Goal: Find specific page/section: Find specific page/section

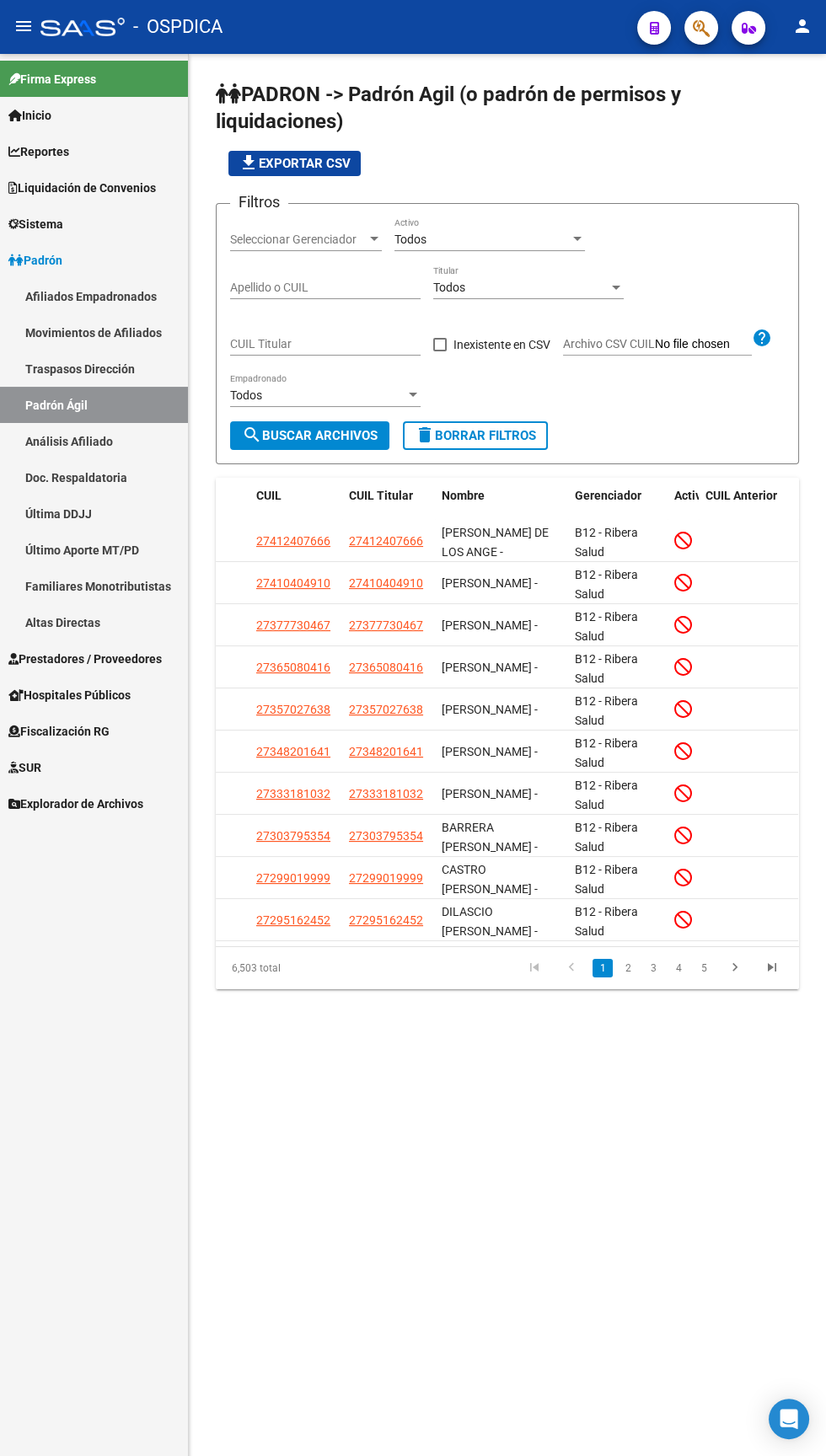
click at [502, 234] on div "Todos" at bounding box center [482, 240] width 175 height 14
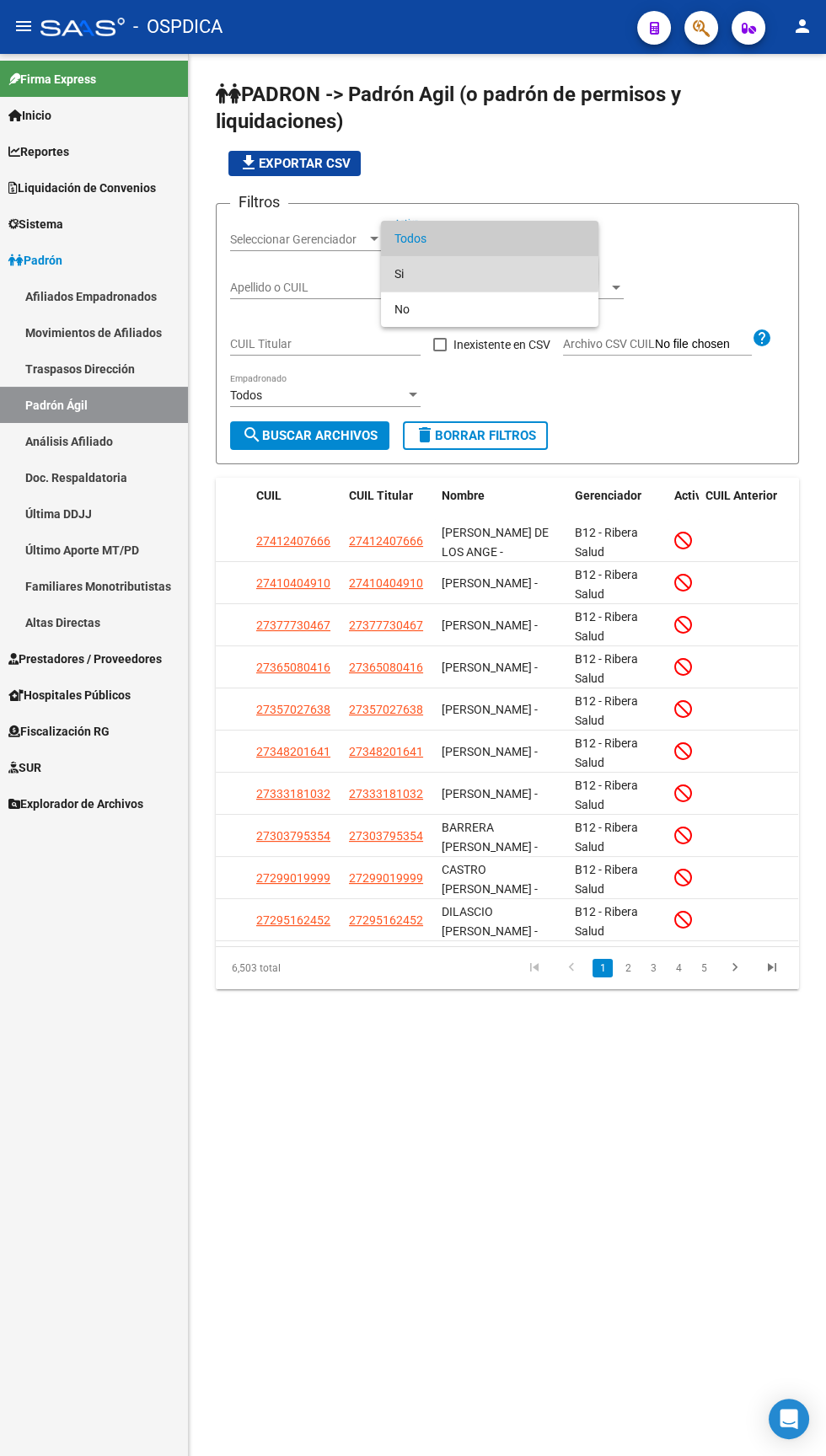
click at [420, 271] on span "Si" at bounding box center [490, 274] width 191 height 35
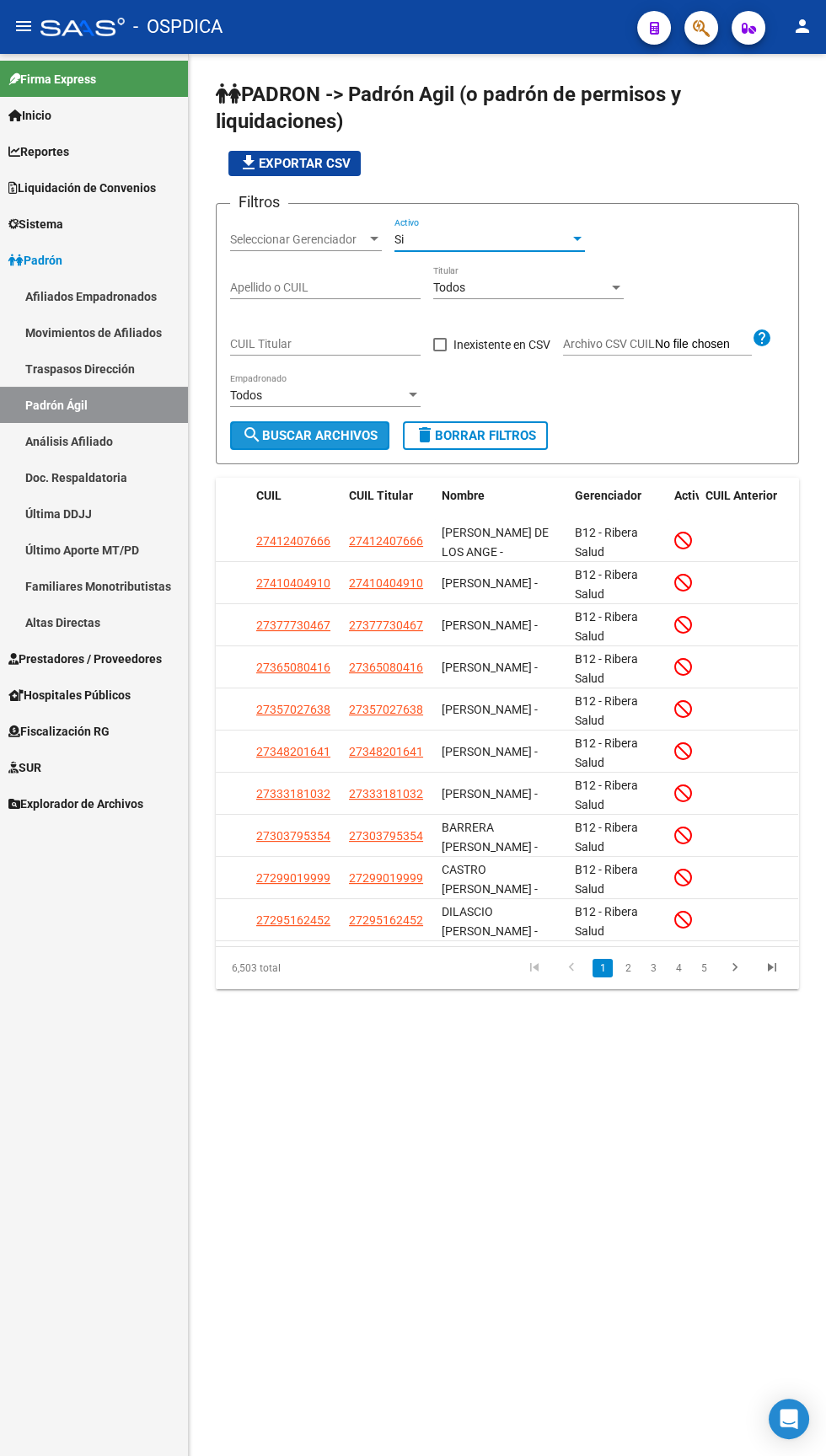
click at [277, 437] on span "search Buscar Archivos" at bounding box center [309, 435] width 136 height 15
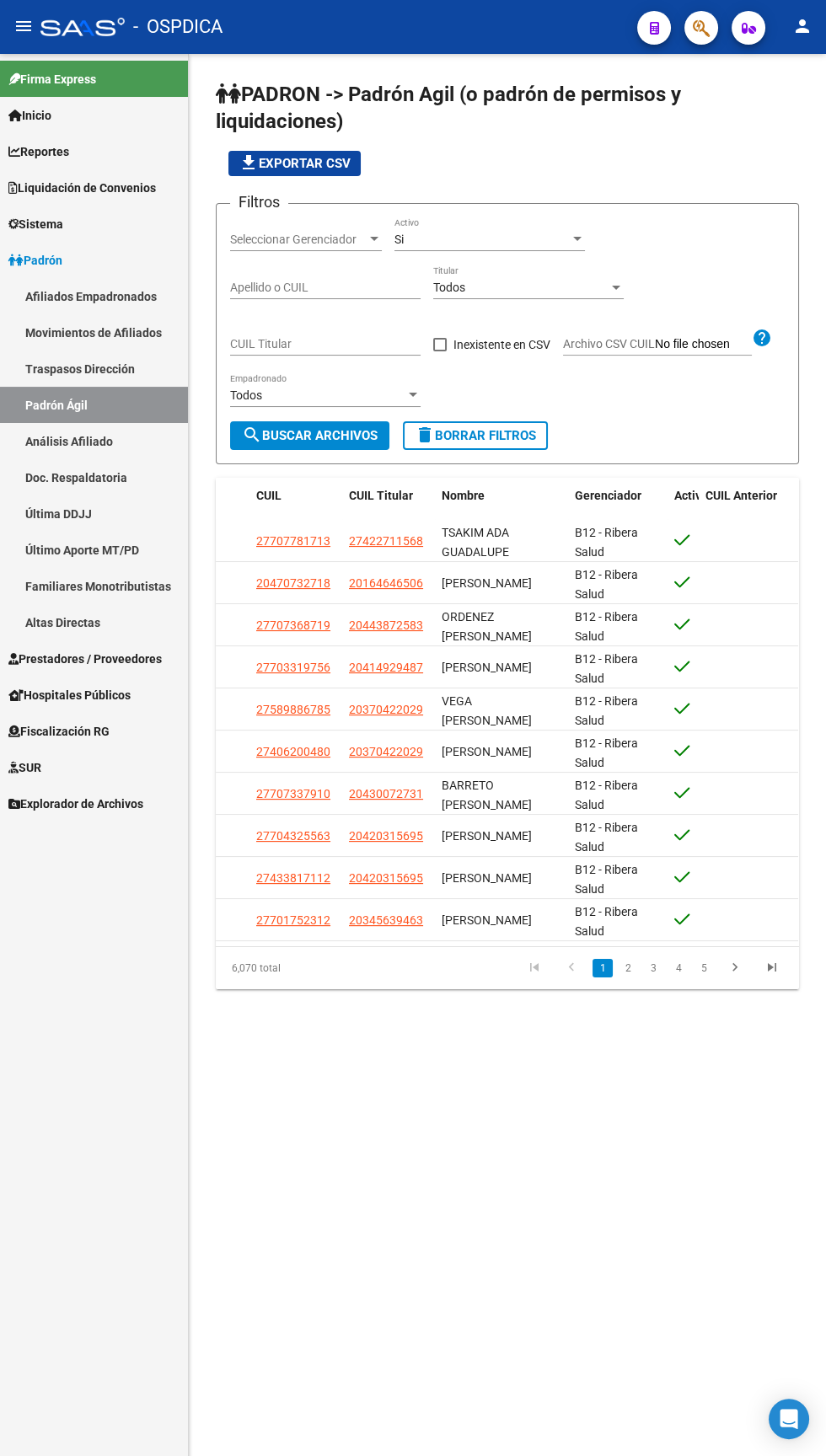
click at [46, 160] on span "Reportes" at bounding box center [38, 151] width 60 height 18
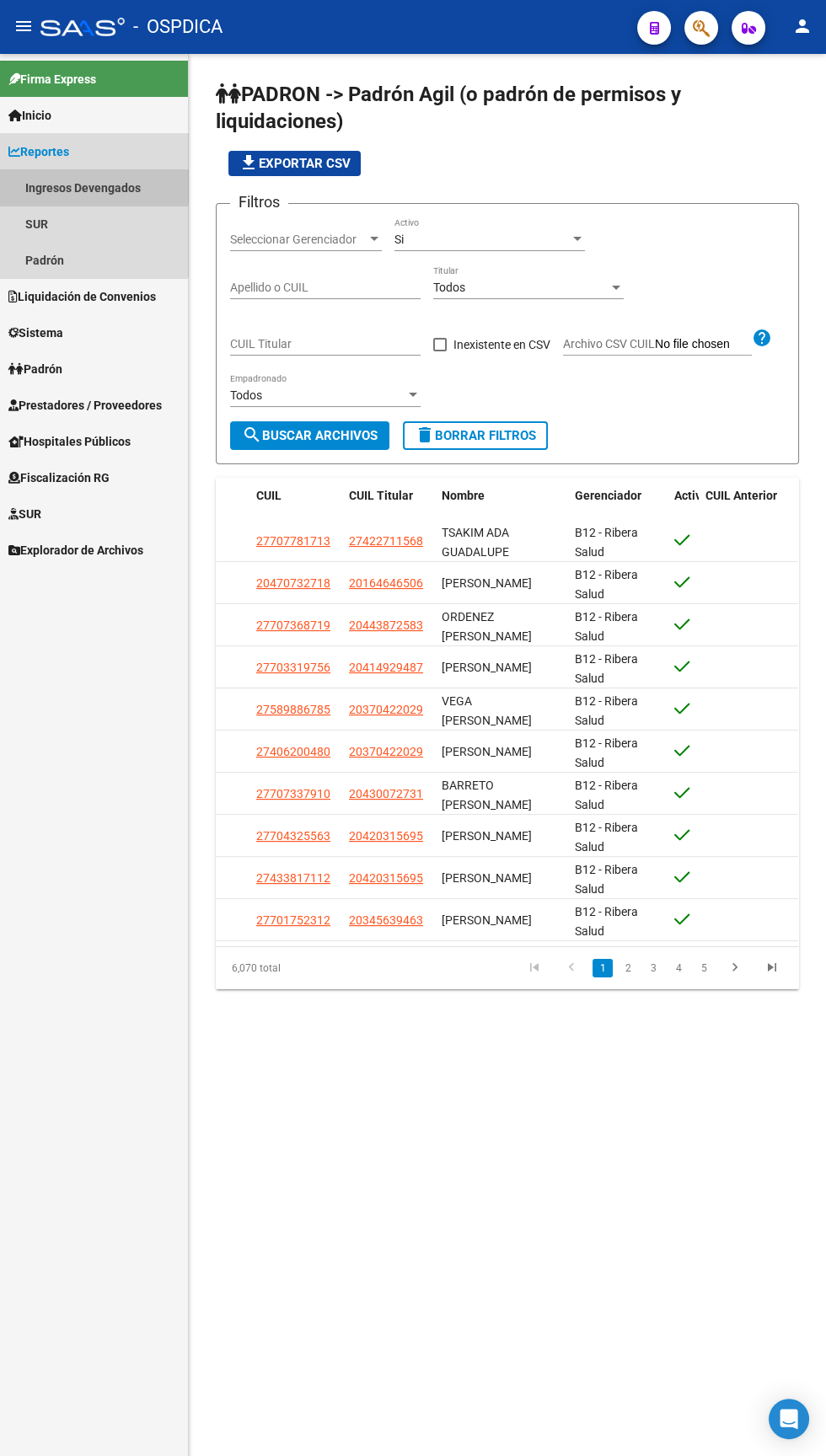
click at [52, 181] on link "Ingresos Devengados" at bounding box center [94, 187] width 188 height 36
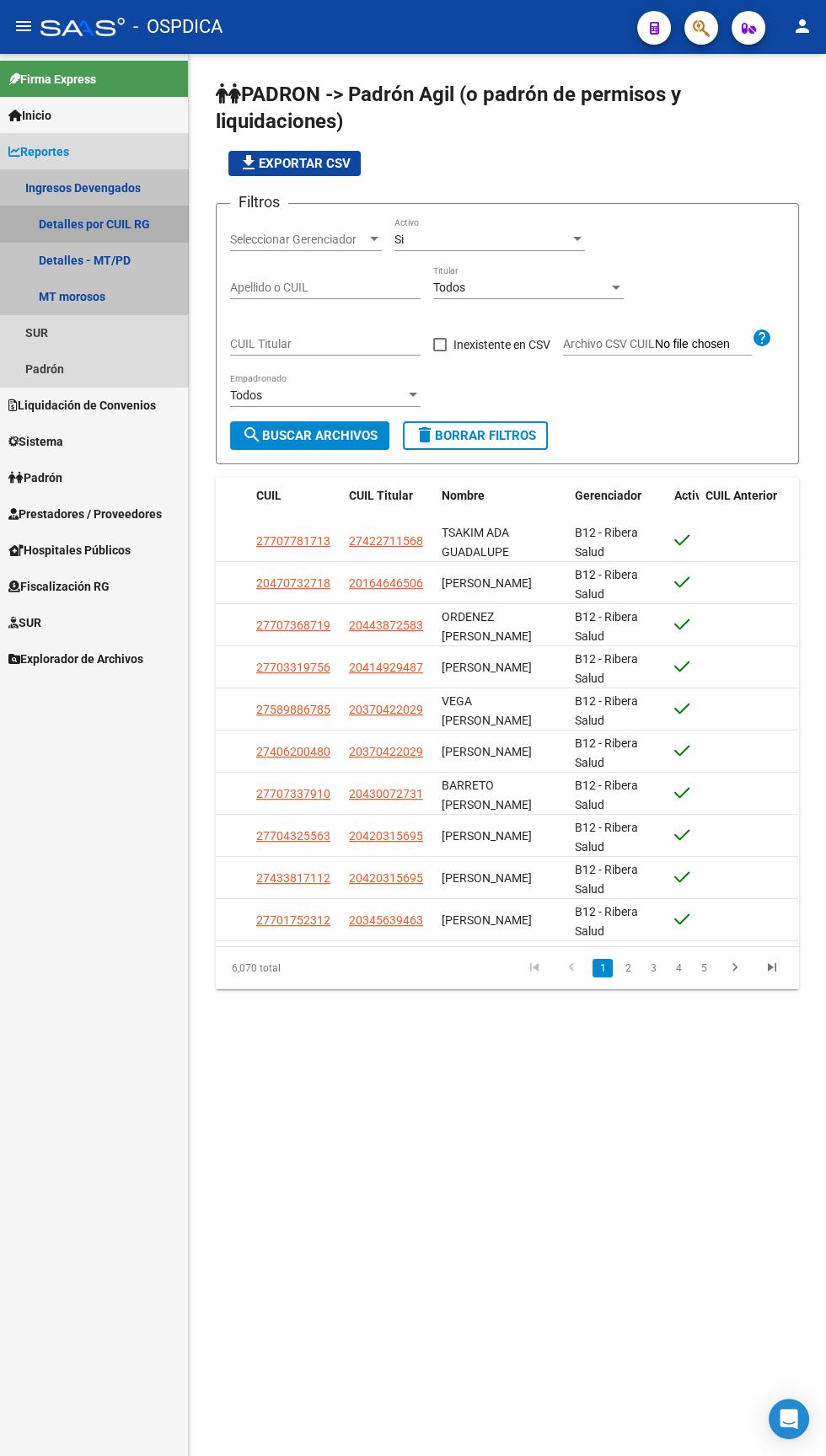
click at [68, 221] on link "Detalles por CUIL RG" at bounding box center [94, 223] width 188 height 36
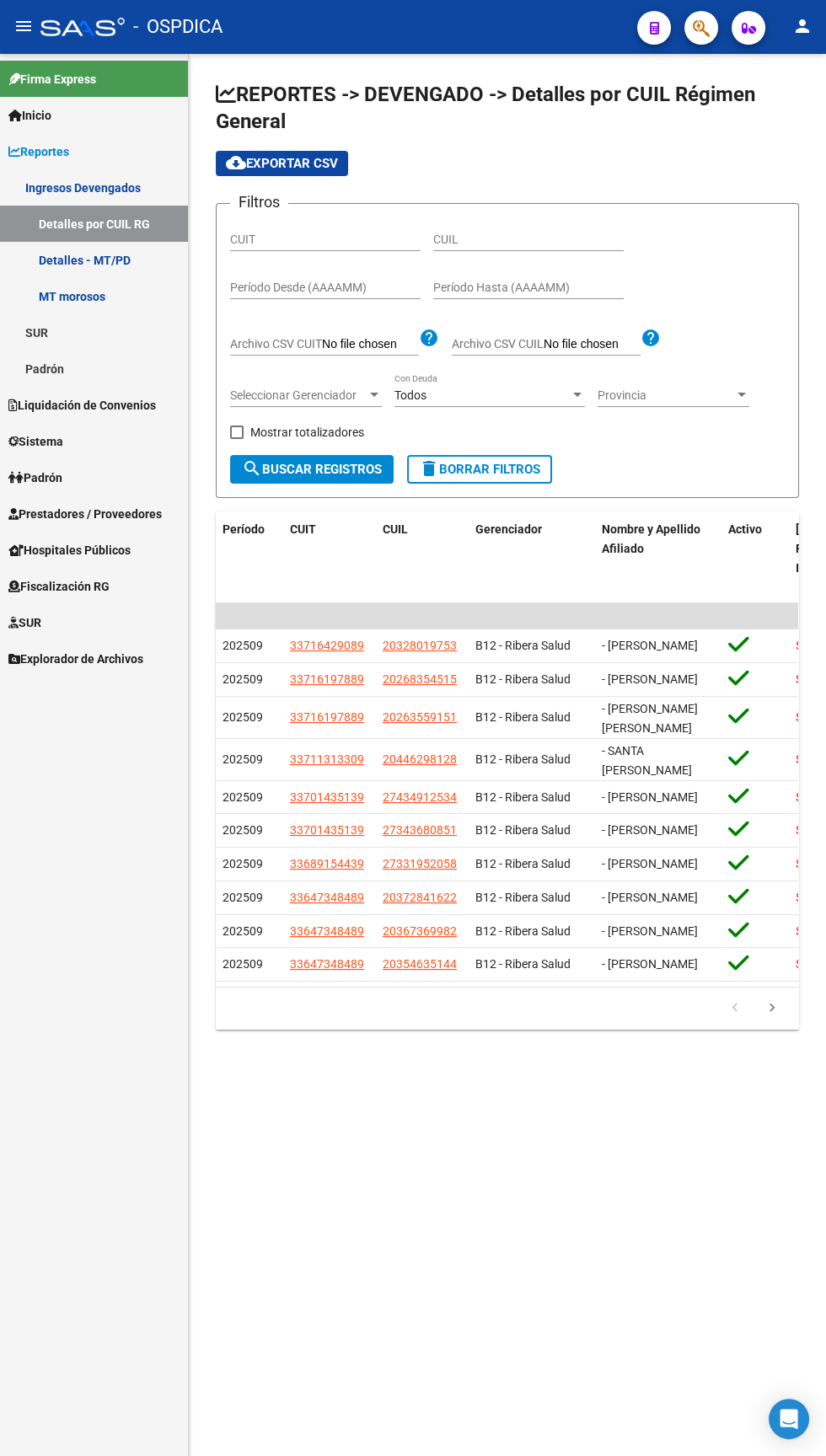
click at [275, 282] on input "Período Desde (AAAAMM)" at bounding box center [326, 288] width 191 height 14
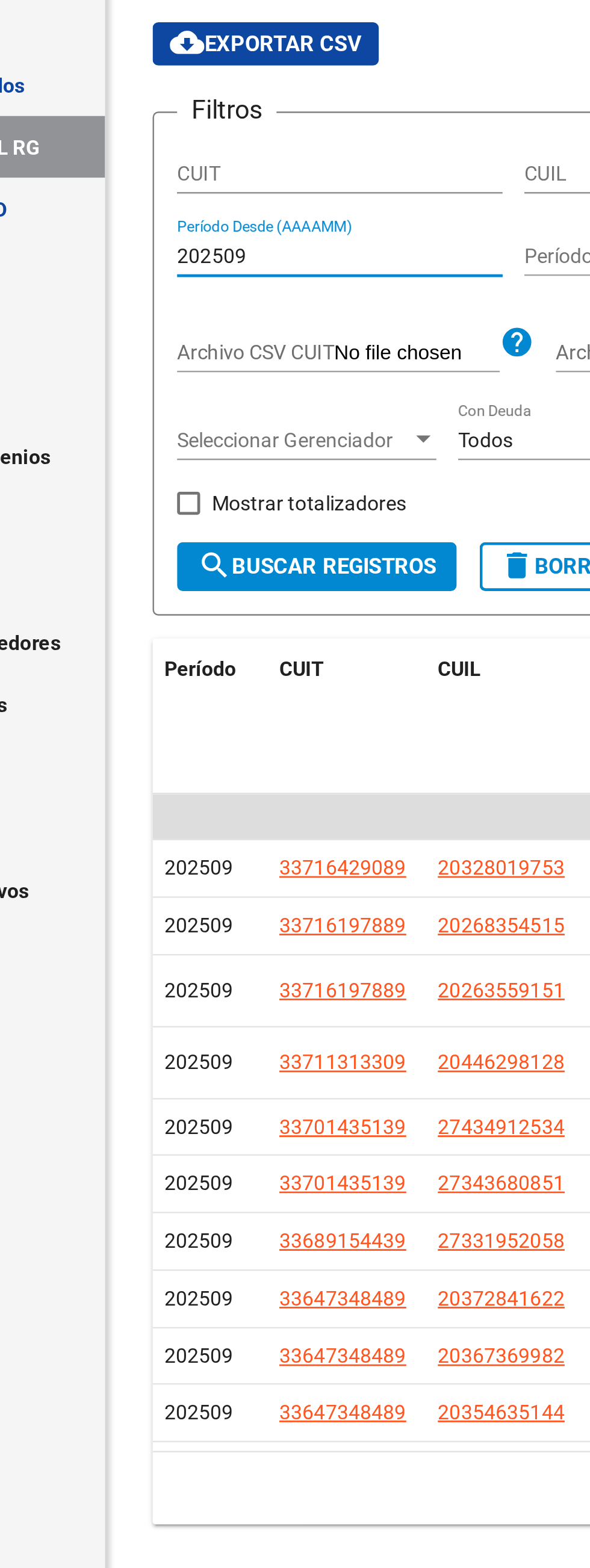
type input "202509"
click at [316, 203] on input "Período Hasta (AAAAMM)" at bounding box center [378, 206] width 136 height 10
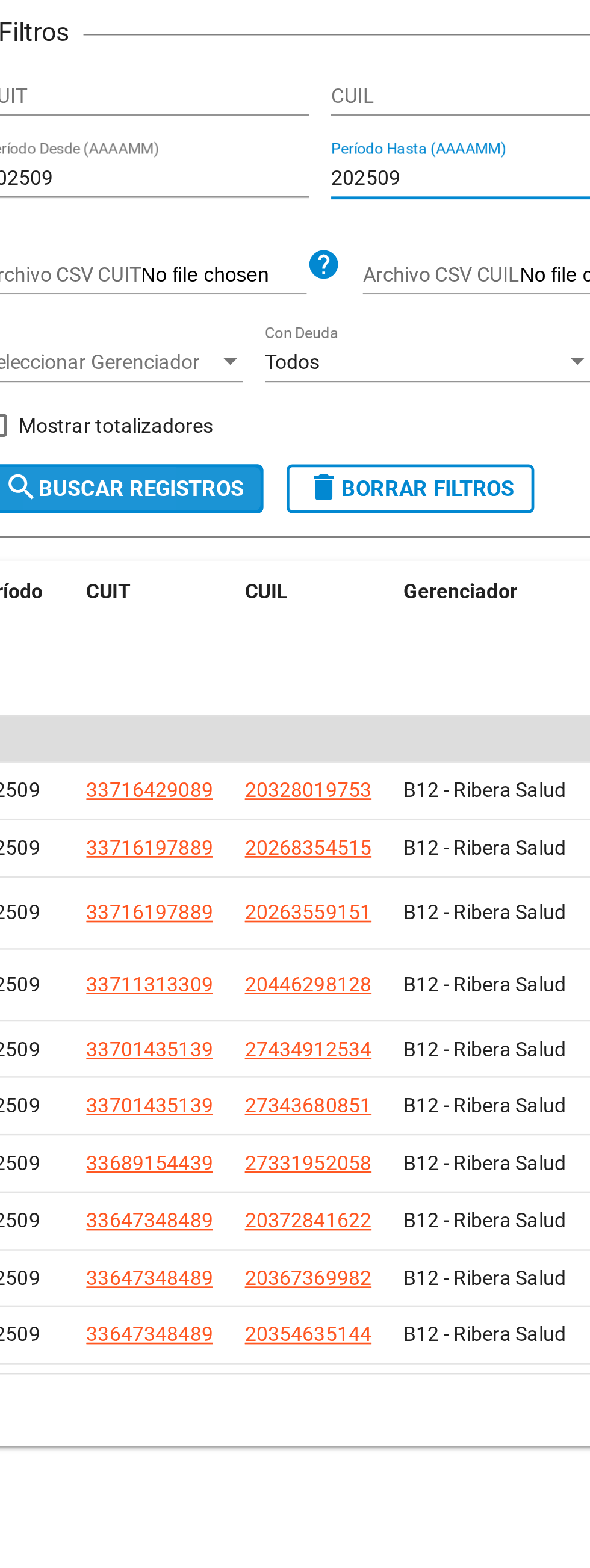
type input "202509"
click at [199, 337] on span "search Buscar Registros" at bounding box center [222, 335] width 100 height 11
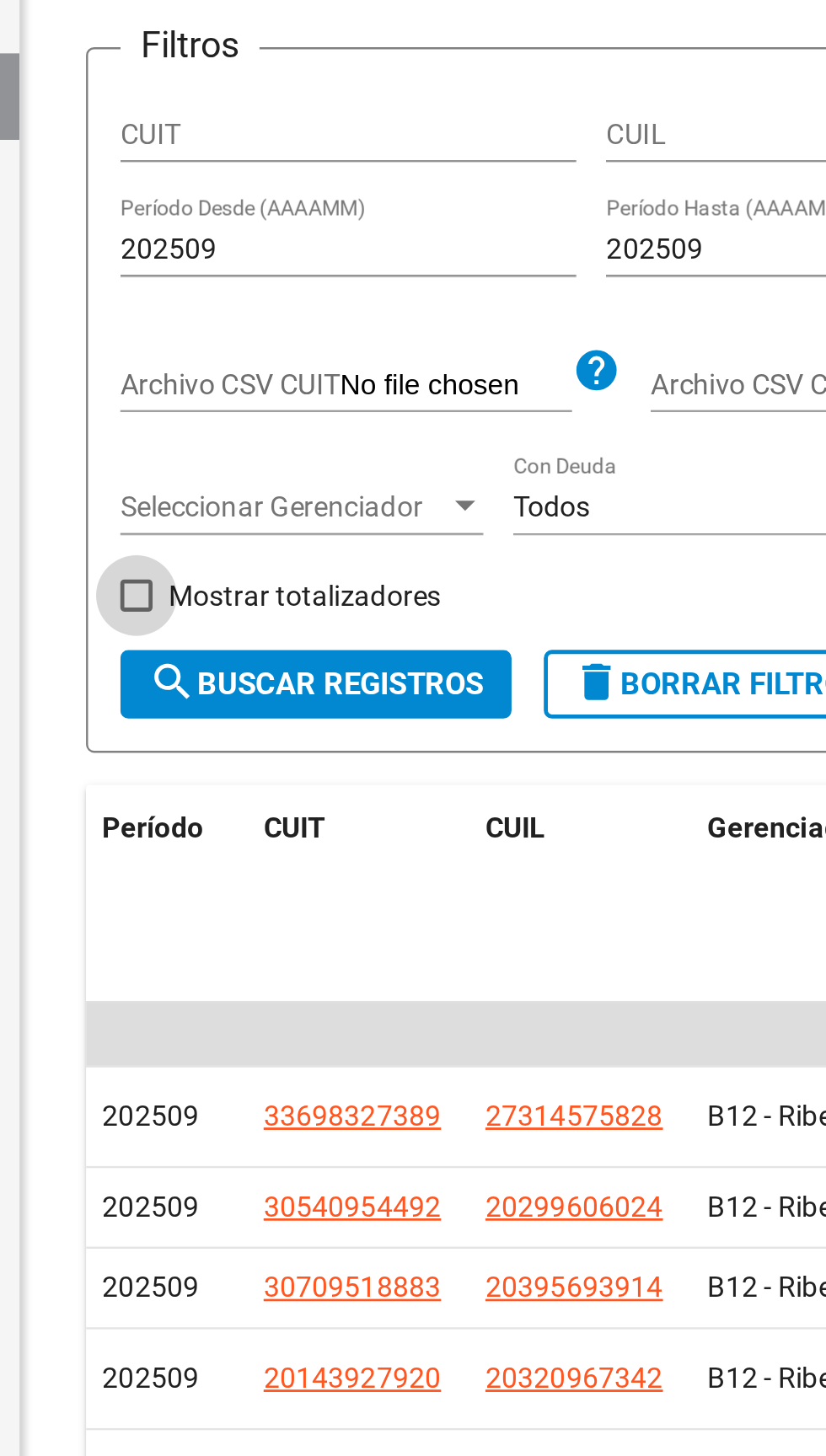
click at [238, 434] on span at bounding box center [236, 431] width 13 height 13
click at [237, 439] on input "Mostrar totalizadores" at bounding box center [236, 439] width 1 height 1
checkbox input "true"
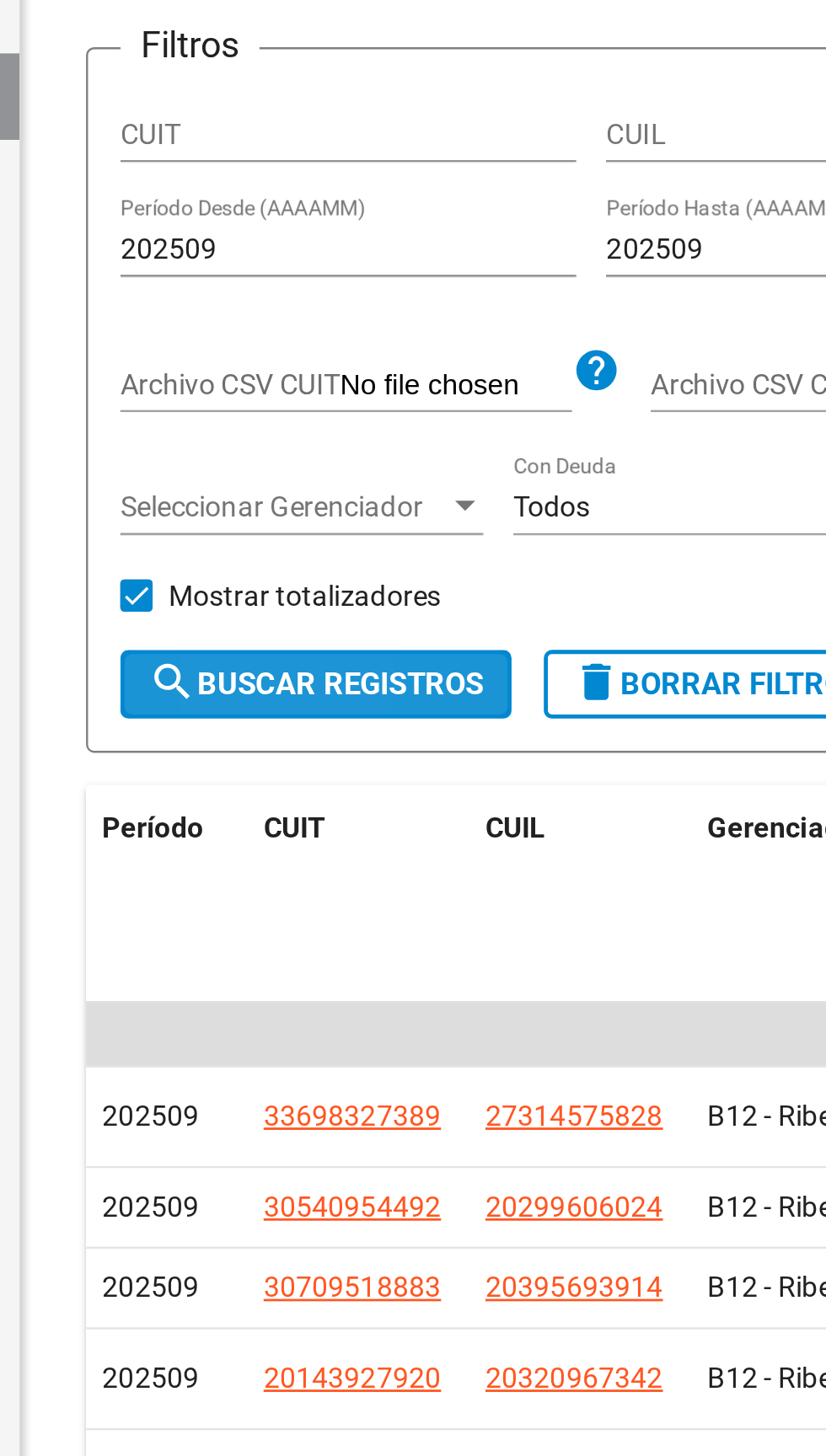
click at [280, 468] on span "search Buscar Registros" at bounding box center [312, 469] width 140 height 15
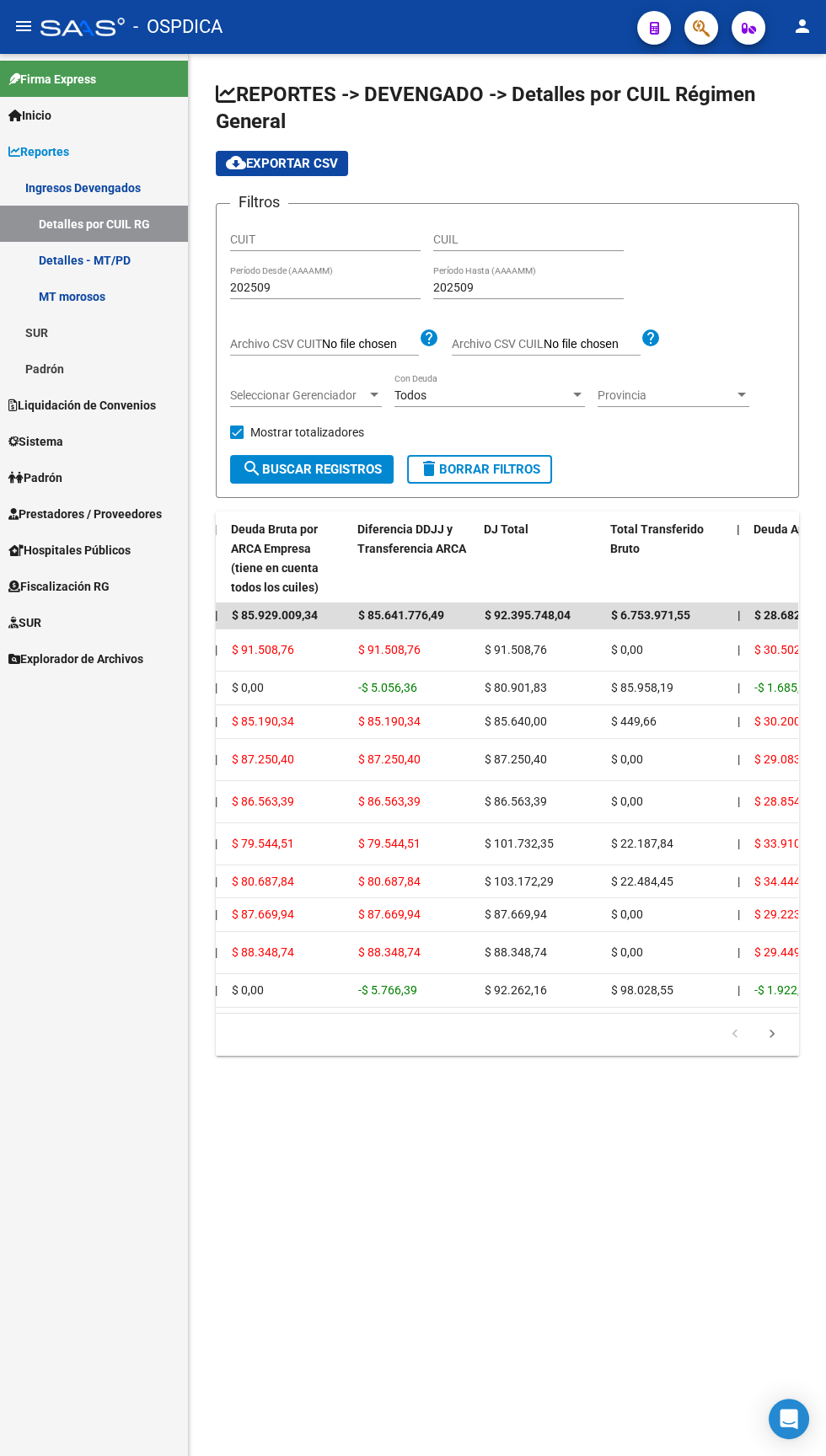
scroll to position [0, 850]
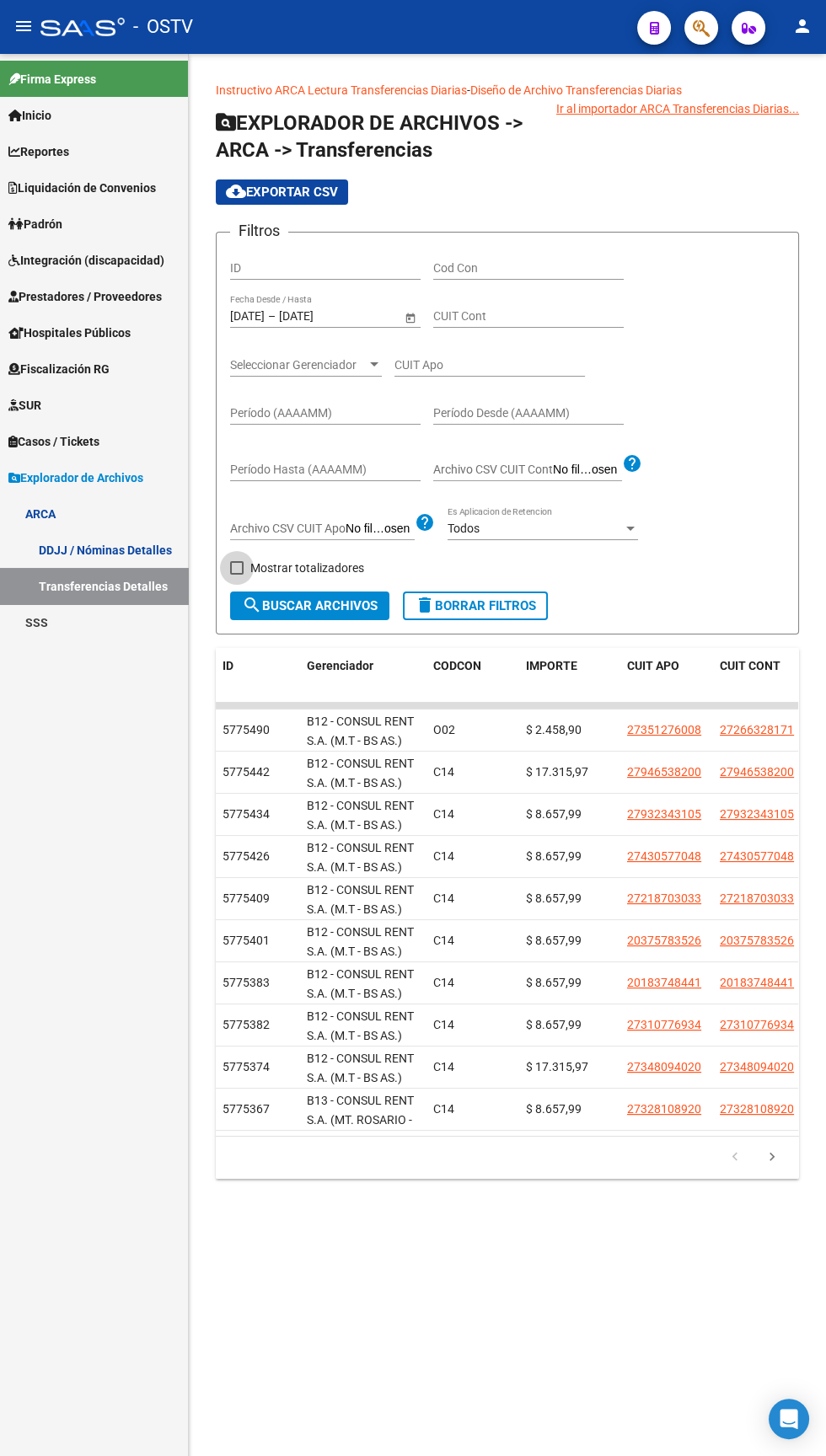
click at [236, 569] on span at bounding box center [236, 567] width 13 height 13
click at [236, 575] on input "Mostrar totalizadores" at bounding box center [236, 575] width 1 height 1
checkbox input "true"
click at [302, 600] on span "search Buscar Archivos" at bounding box center [309, 606] width 136 height 15
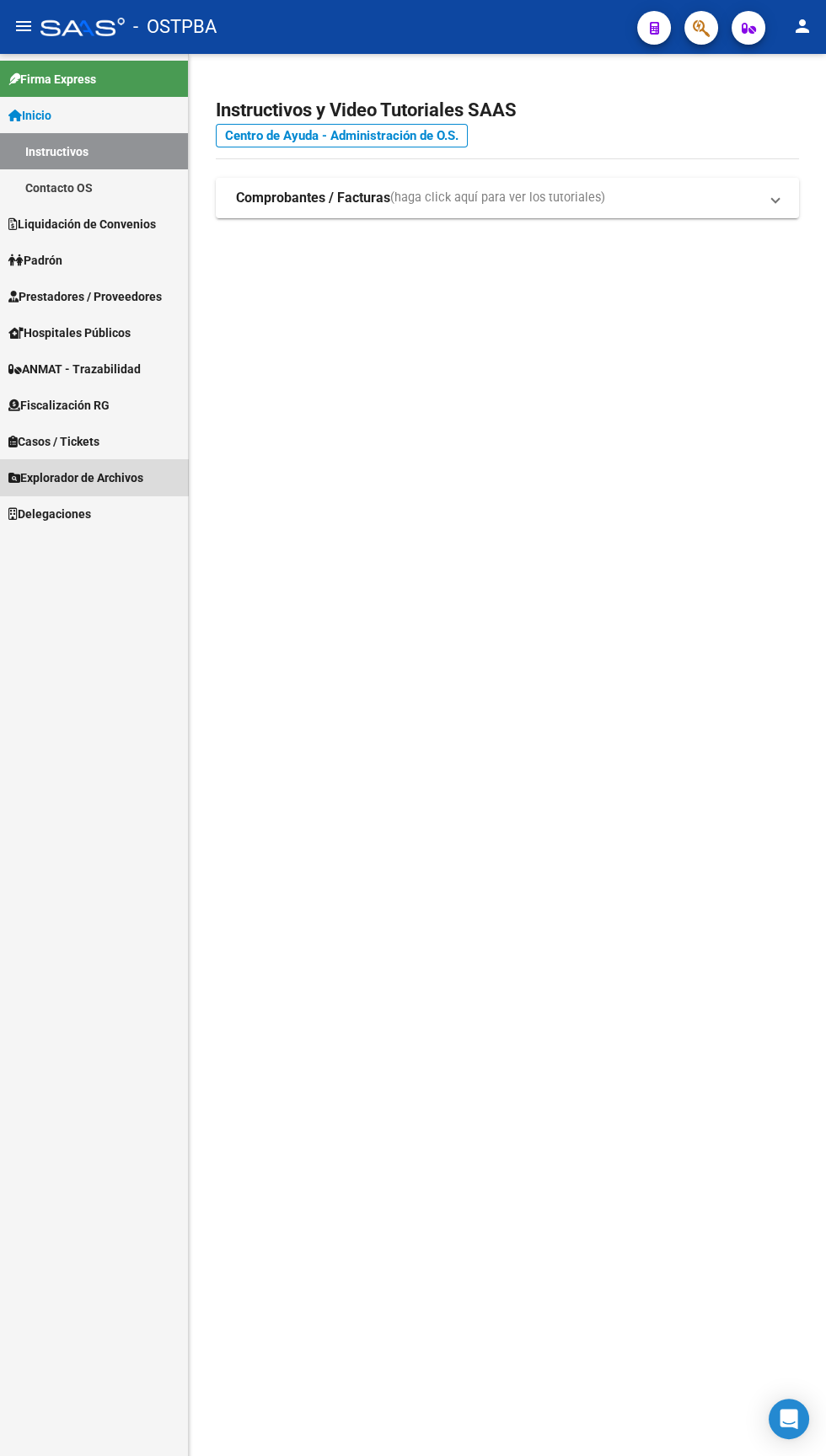
click at [95, 471] on span "Explorador de Archivos" at bounding box center [76, 477] width 135 height 18
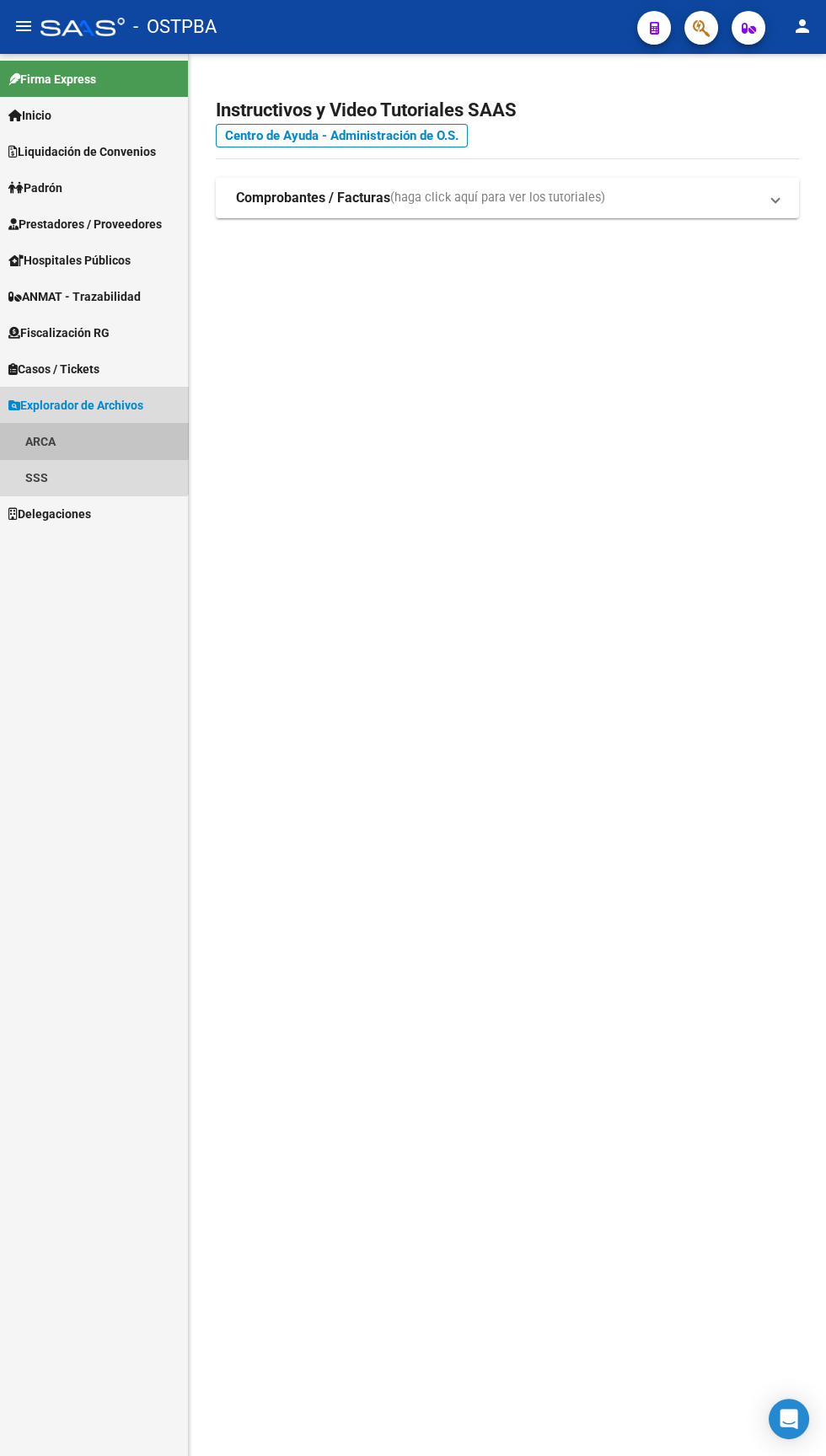
click at [66, 429] on link "ARCA" at bounding box center [94, 440] width 188 height 36
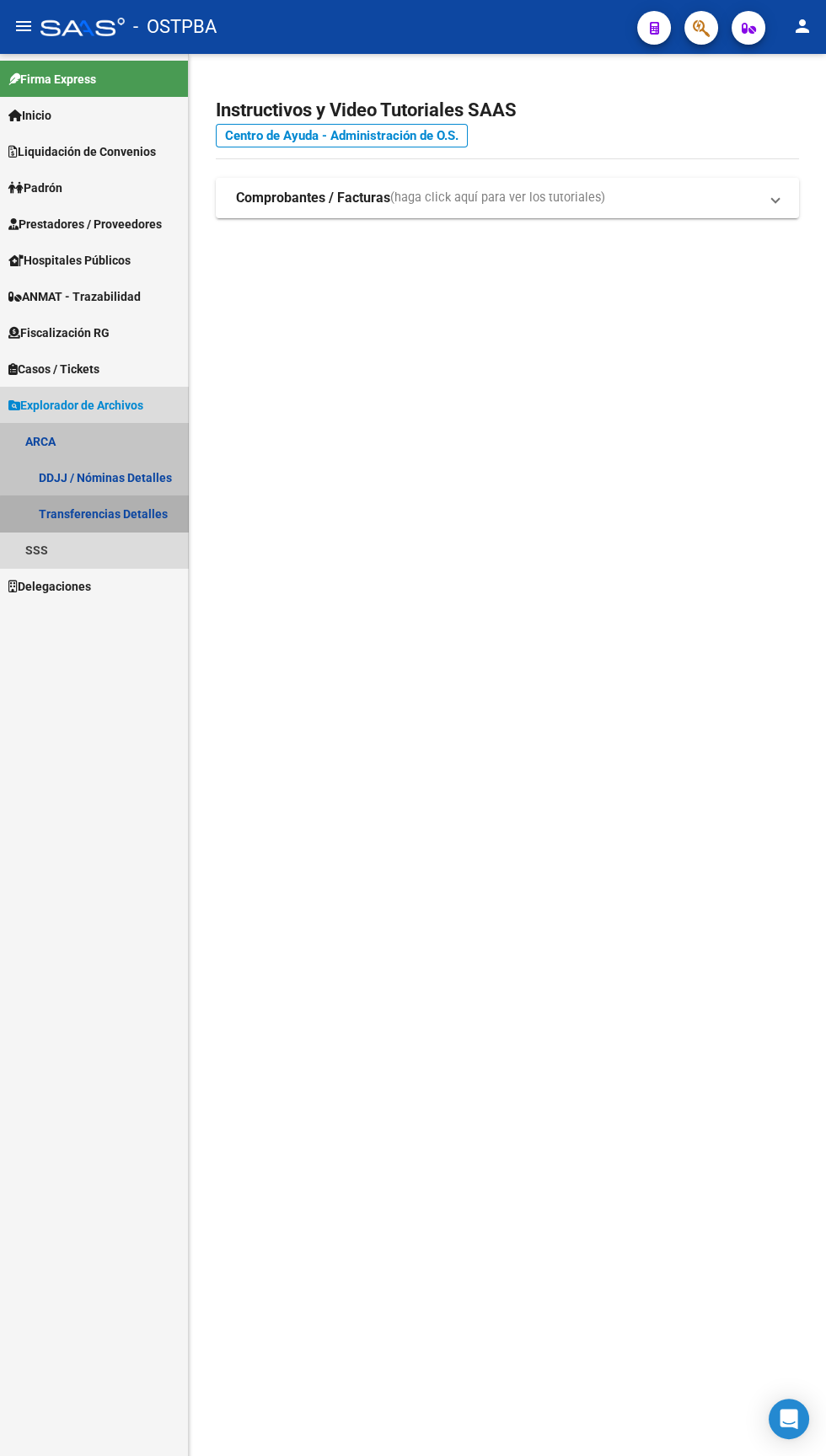
click at [117, 520] on link "Transferencias Detalles" at bounding box center [94, 513] width 188 height 36
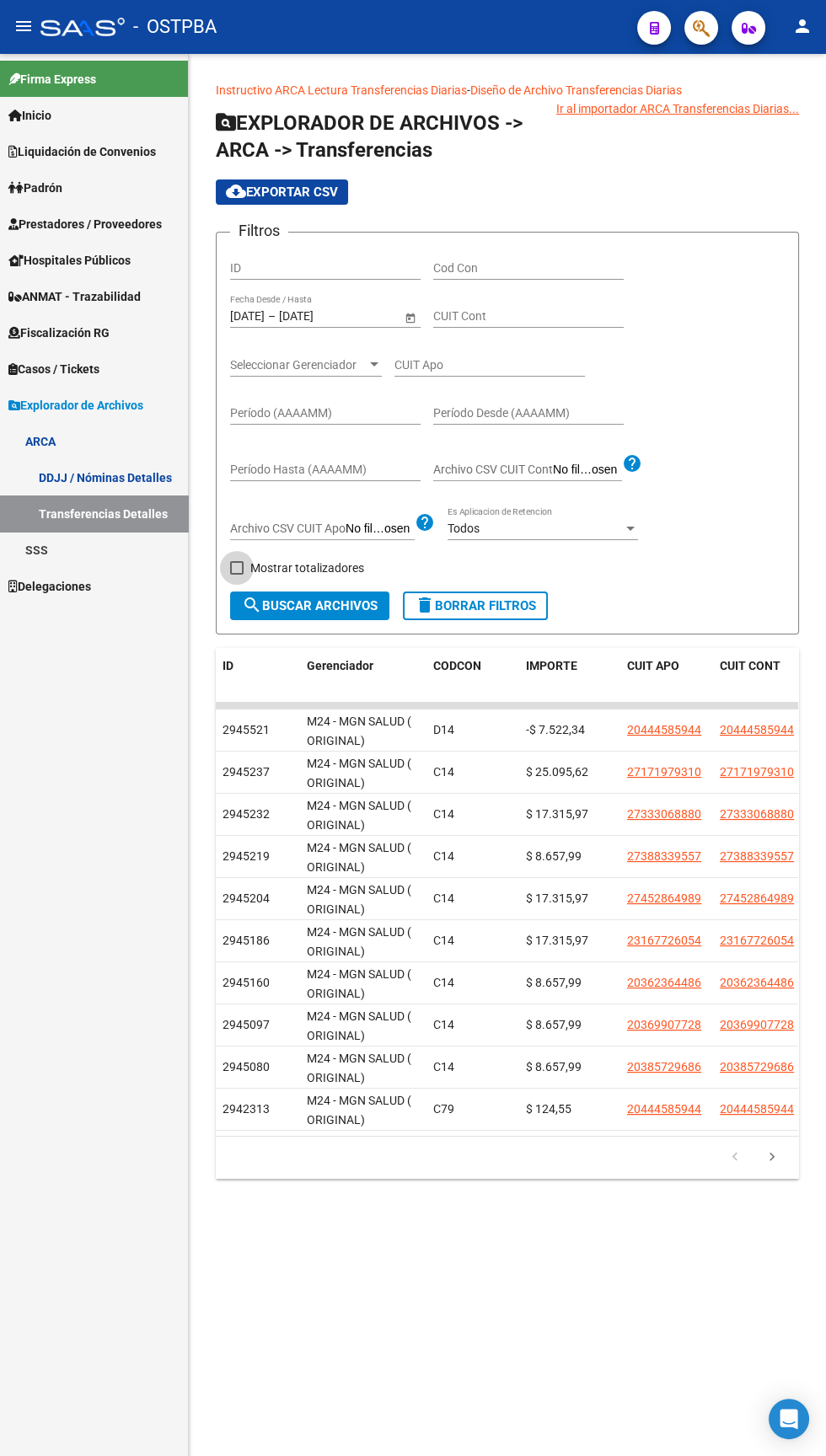
click at [236, 569] on span at bounding box center [236, 567] width 13 height 13
click at [236, 575] on input "Mostrar totalizadores" at bounding box center [236, 575] width 1 height 1
checkbox input "true"
click at [327, 606] on span "search Buscar Archivos" at bounding box center [309, 606] width 136 height 15
